Goal: Task Accomplishment & Management: Manage account settings

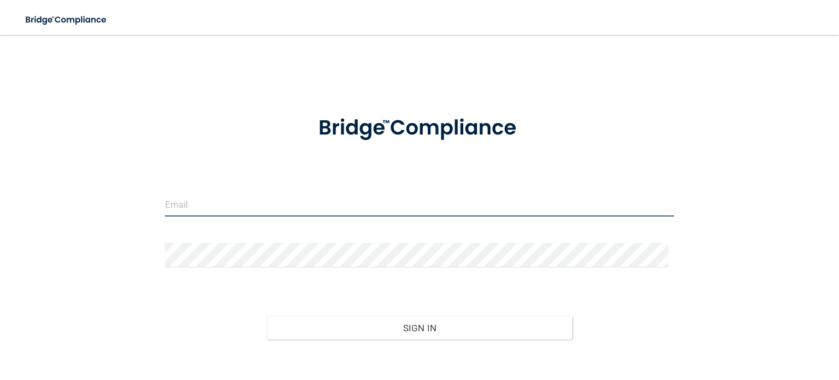
click at [217, 196] on input "email" at bounding box center [419, 204] width 509 height 25
type input "[EMAIL_ADDRESS][DOMAIN_NAME]"
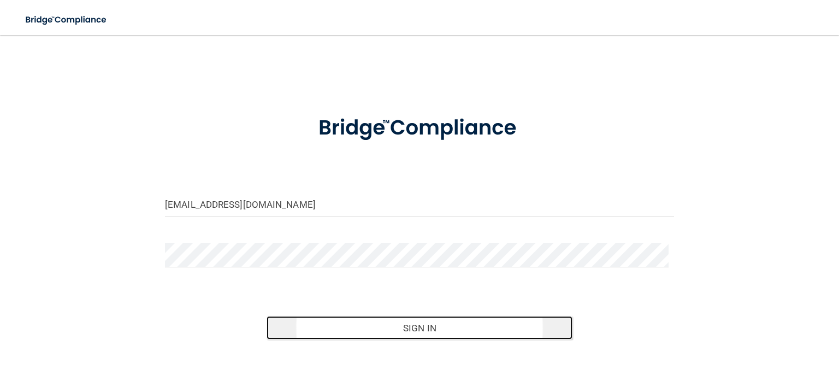
click at [419, 331] on button "Sign In" at bounding box center [419, 328] width 305 height 24
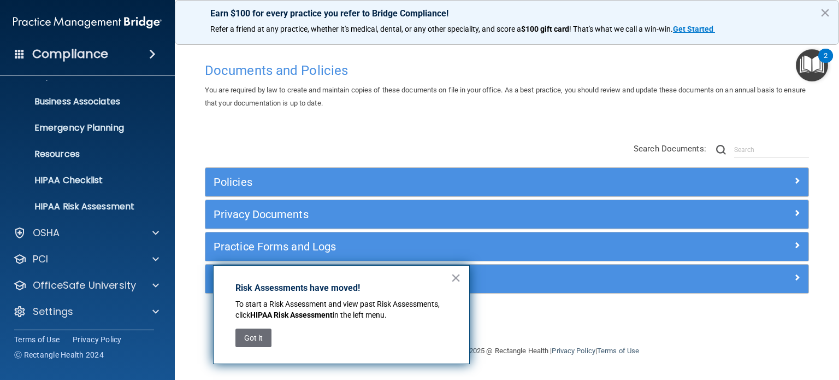
scroll to position [73, 0]
click at [459, 275] on button "×" at bounding box center [456, 277] width 10 height 17
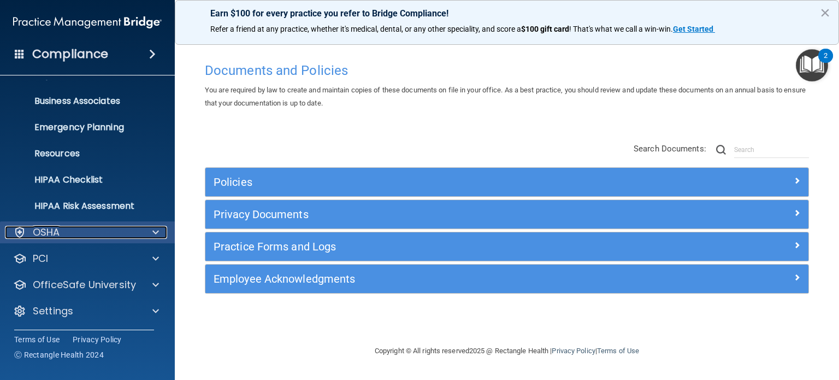
click at [158, 233] on span at bounding box center [155, 232] width 7 height 13
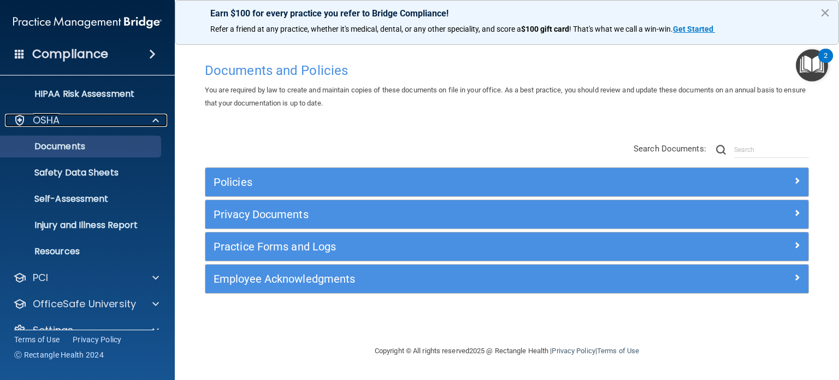
scroll to position [204, 0]
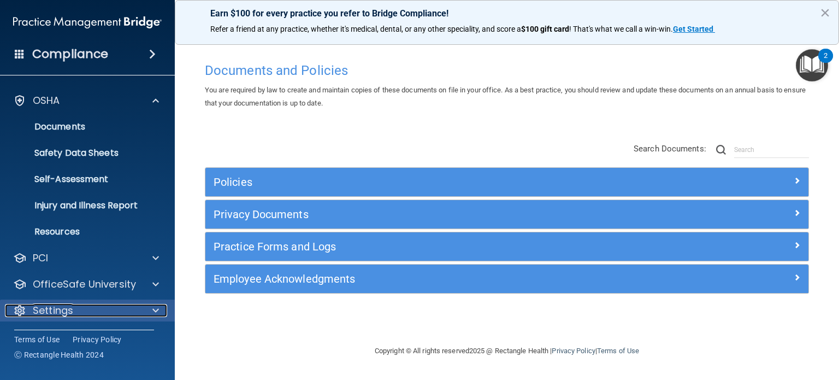
click at [162, 315] on div at bounding box center [153, 310] width 27 height 13
drag, startPoint x: 162, startPoint y: 315, endPoint x: 154, endPoint y: 310, distance: 9.4
click at [154, 310] on span at bounding box center [155, 309] width 7 height 13
click at [154, 311] on span at bounding box center [155, 310] width 7 height 13
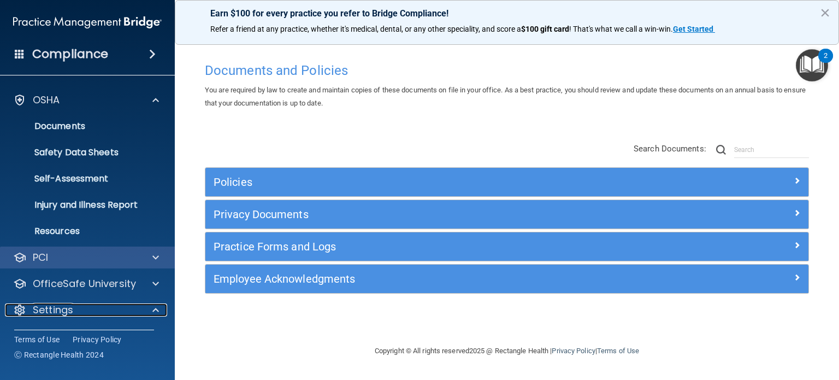
scroll to position [309, 0]
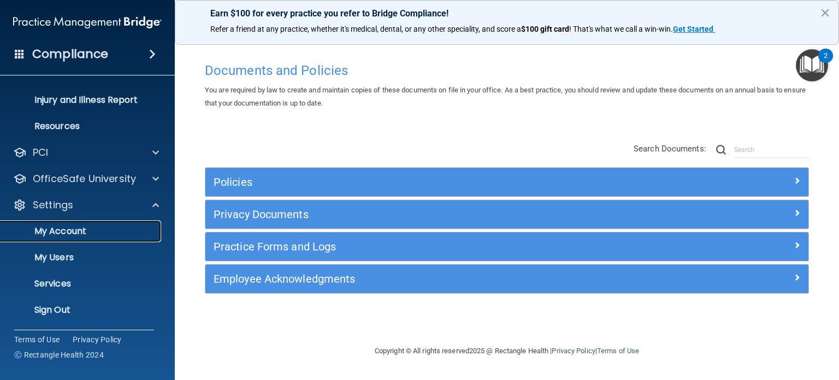
click at [67, 231] on p "My Account" at bounding box center [81, 231] width 149 height 11
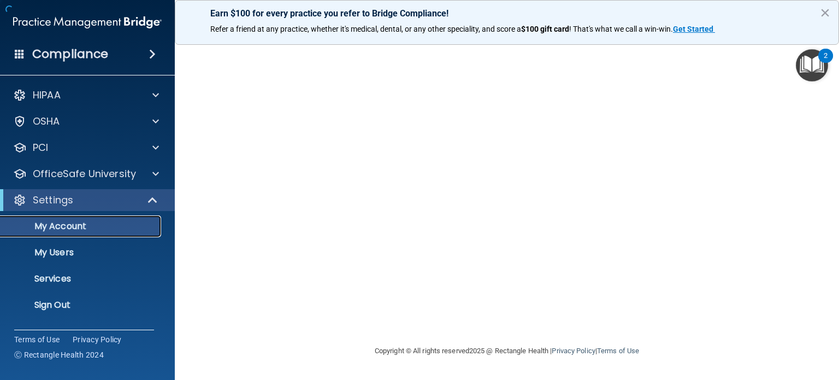
click at [67, 231] on p "My Account" at bounding box center [81, 226] width 149 height 11
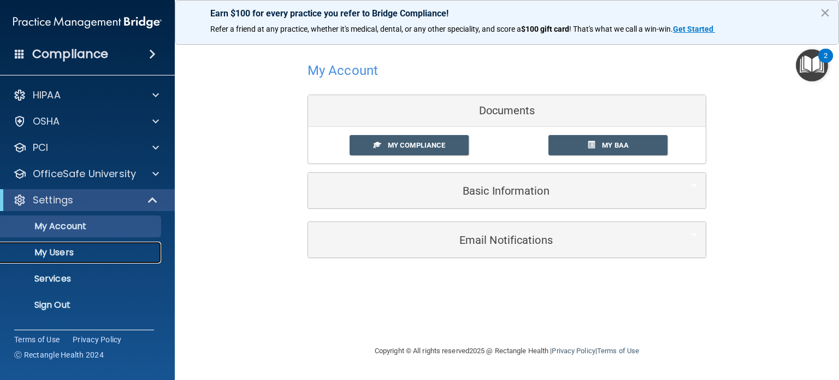
click at [67, 251] on p "My Users" at bounding box center [81, 252] width 149 height 11
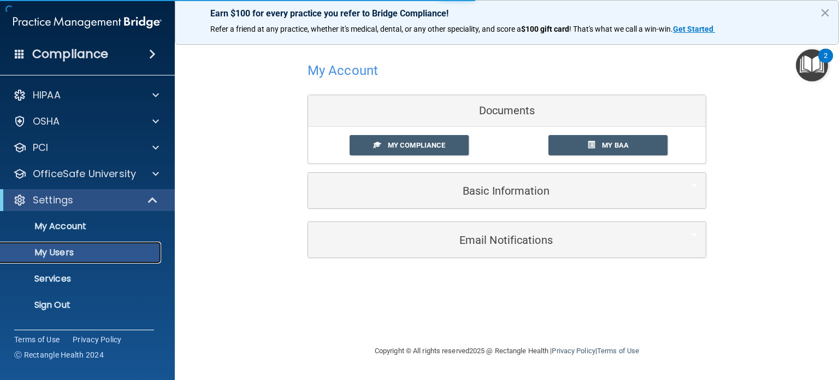
select select "20"
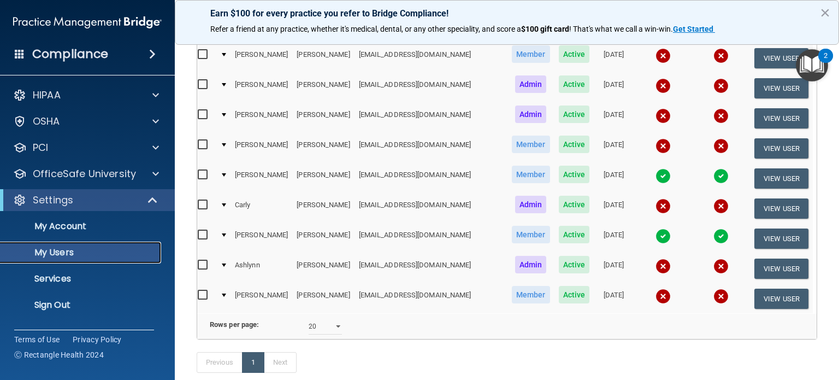
scroll to position [183, 0]
